Goal: Find contact information: Find contact information

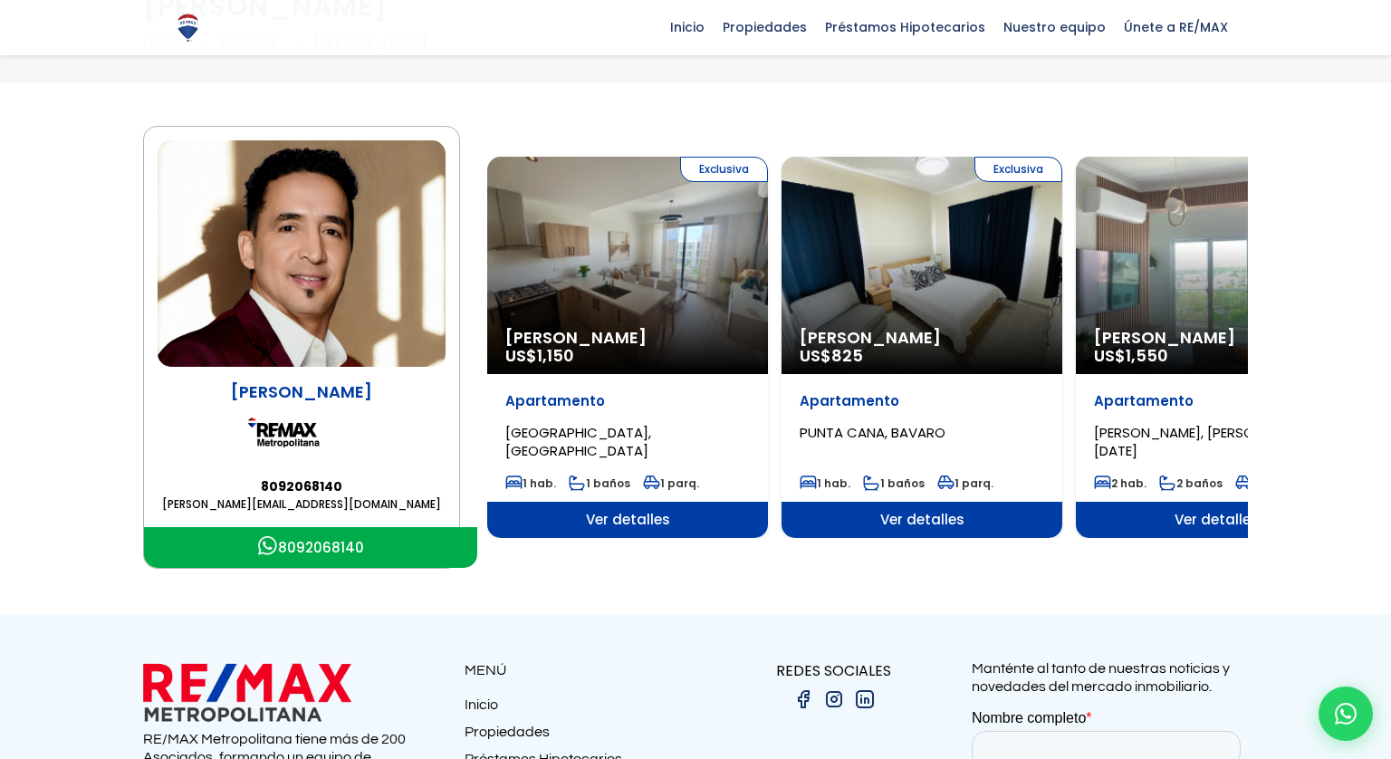
scroll to position [163, 0]
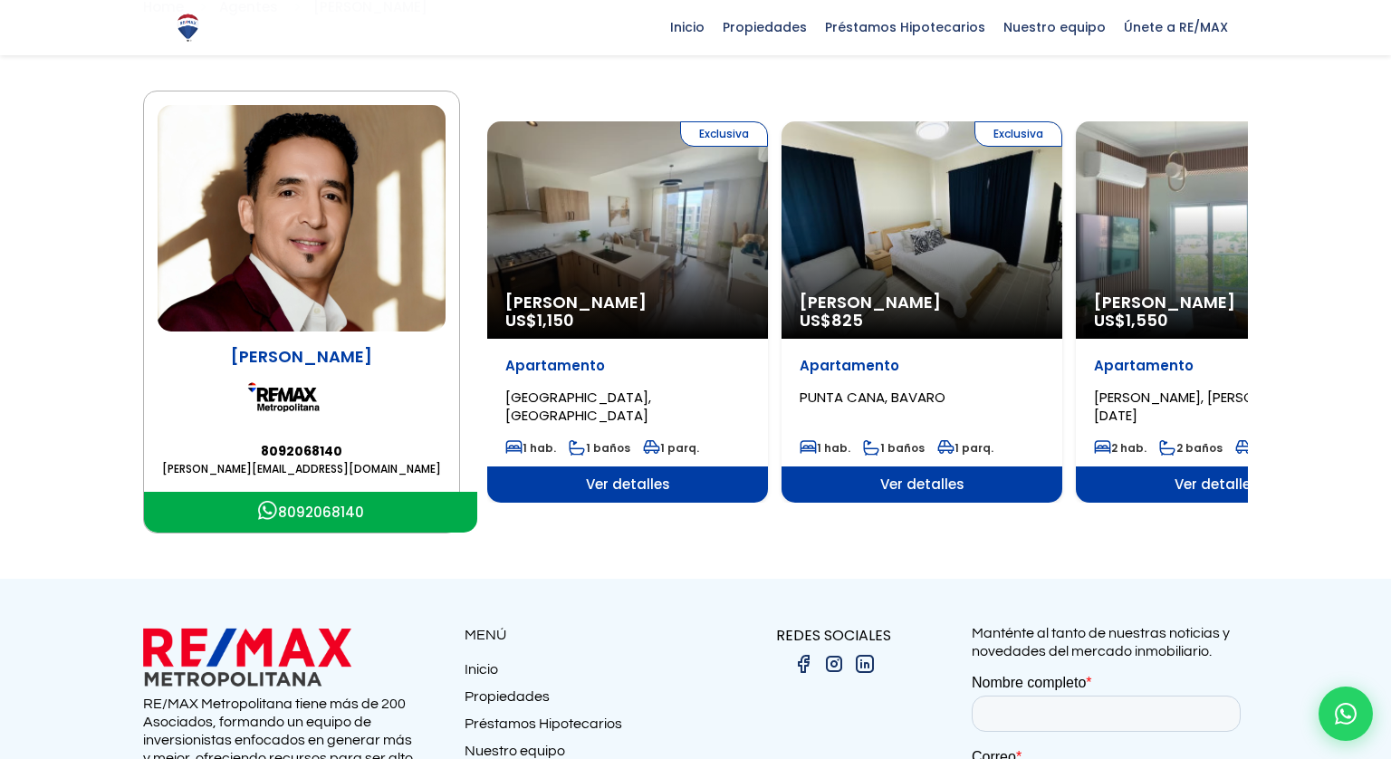
click at [317, 357] on p "Leonardo Blanco" at bounding box center [302, 356] width 288 height 23
click at [331, 306] on img at bounding box center [302, 218] width 288 height 226
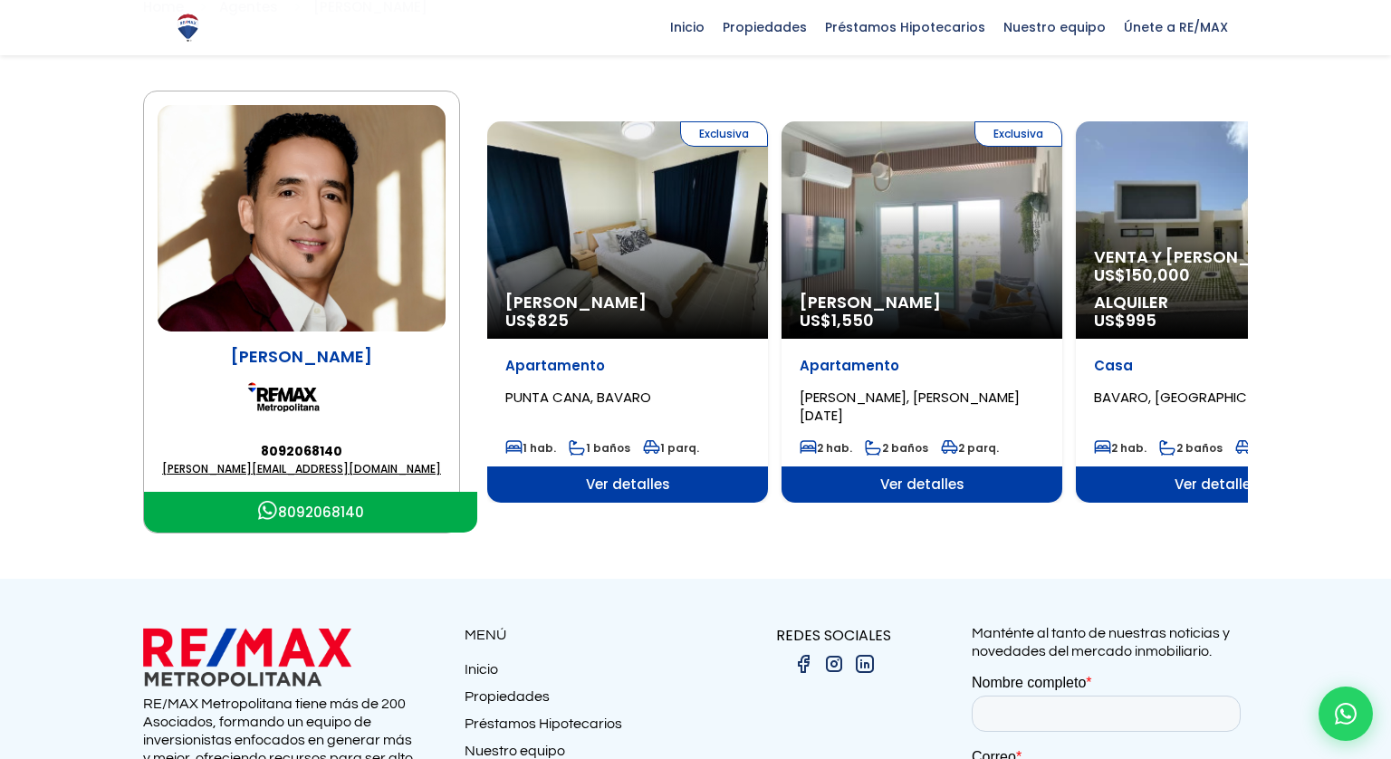
click at [304, 467] on link "leonardo@remaxm.net" at bounding box center [302, 469] width 288 height 18
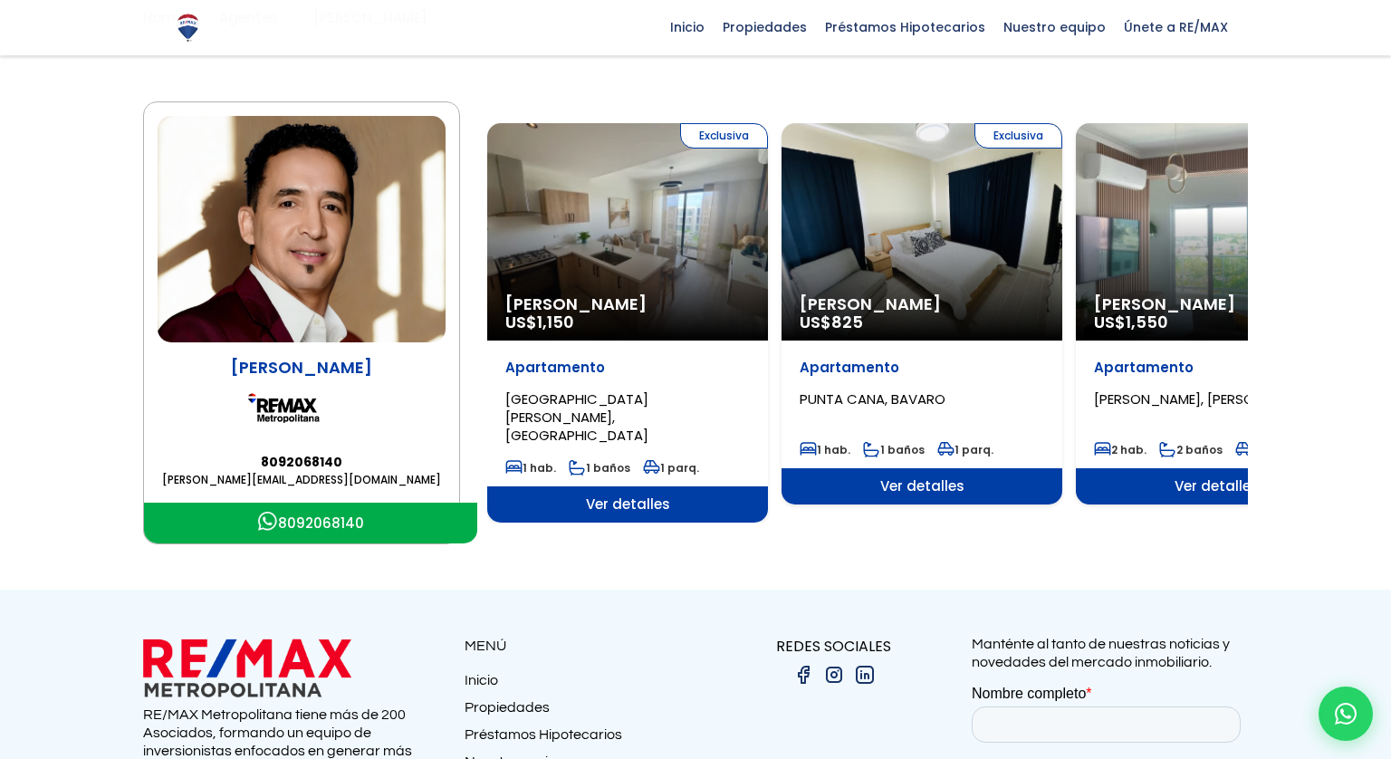
scroll to position [163, 0]
